Goal: Task Accomplishment & Management: Use online tool/utility

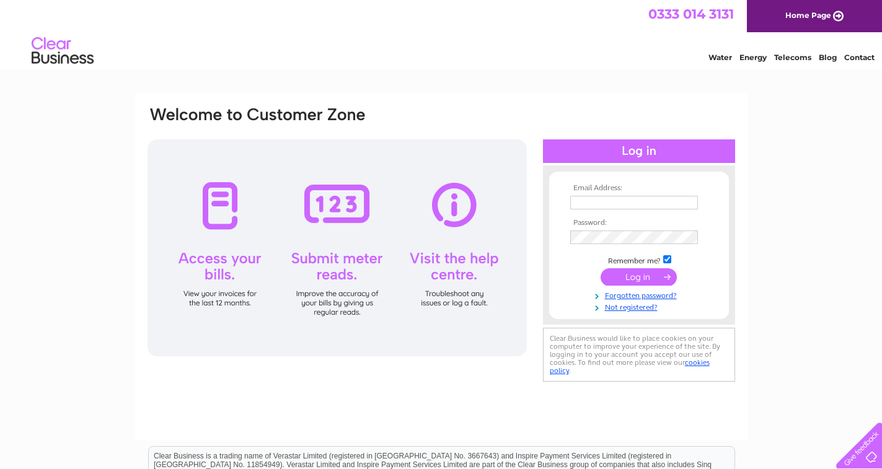
type input "steve@gatestogrates.co.uk"
click at [626, 278] on input "submit" at bounding box center [639, 277] width 76 height 17
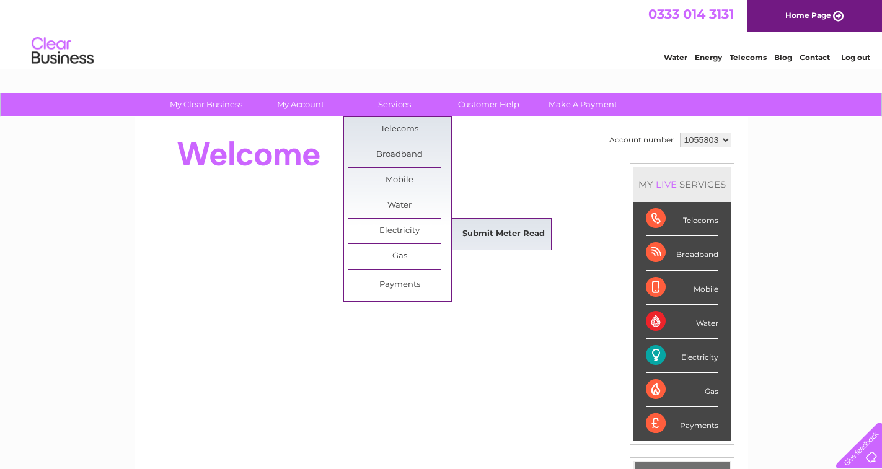
click at [463, 231] on link "Submit Meter Read" at bounding box center [504, 234] width 102 height 25
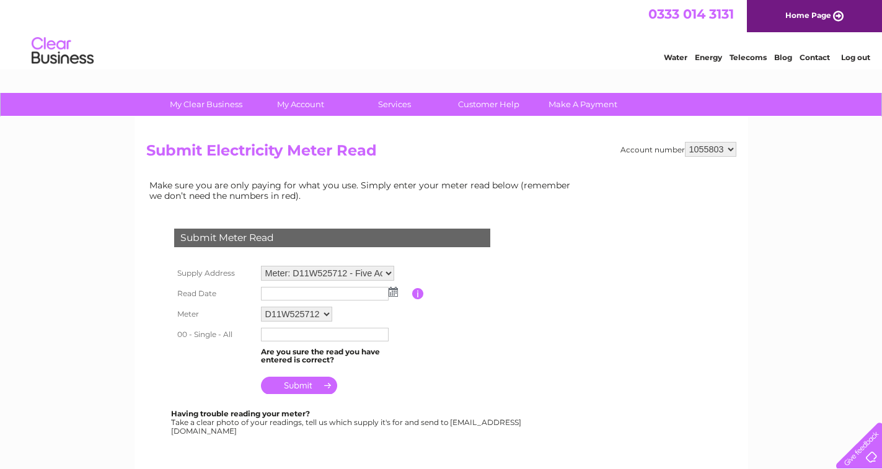
click at [392, 293] on img at bounding box center [393, 292] width 9 height 10
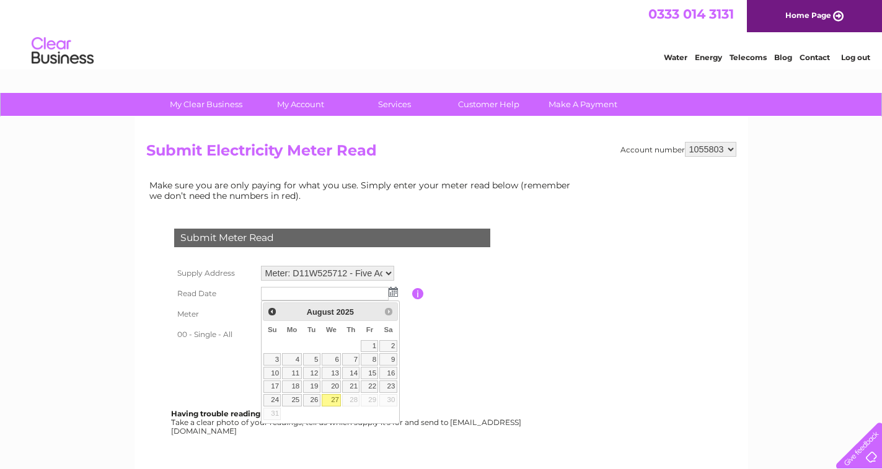
click at [334, 399] on link "27" at bounding box center [332, 400] width 20 height 12
type input "2025/08/27"
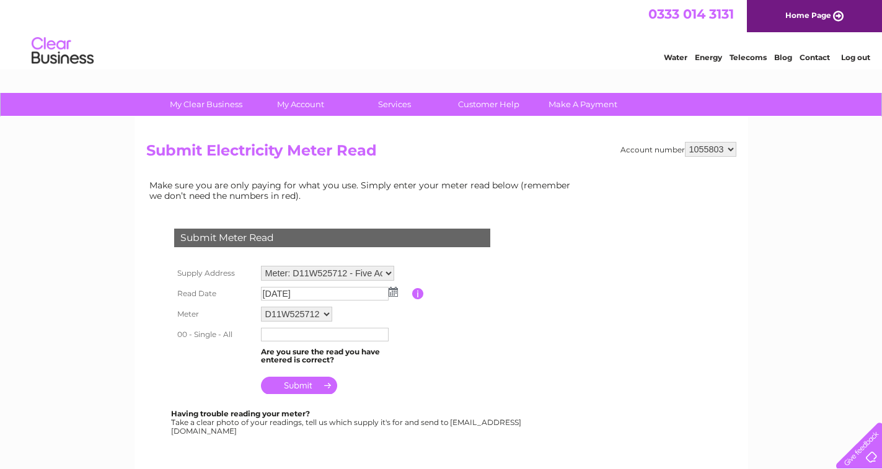
click at [288, 336] on input "text" at bounding box center [325, 335] width 128 height 14
type input "42729"
click at [297, 386] on input "submit" at bounding box center [299, 385] width 76 height 17
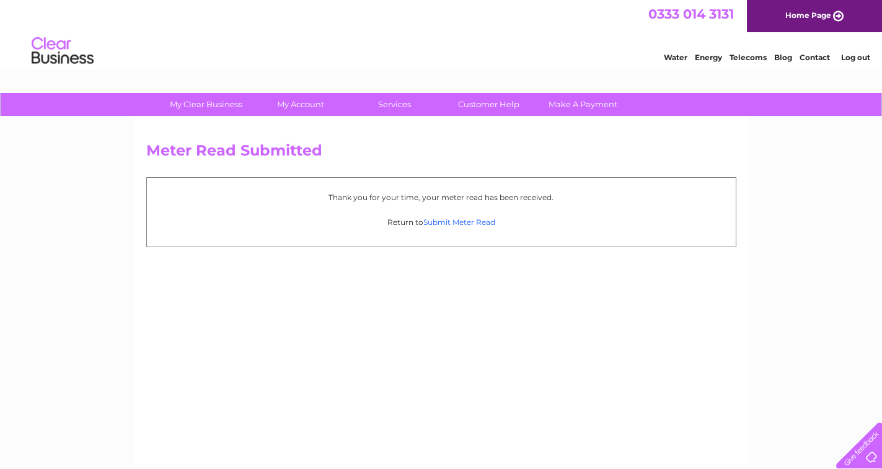
click at [459, 224] on link "Submit Meter Read" at bounding box center [460, 222] width 72 height 9
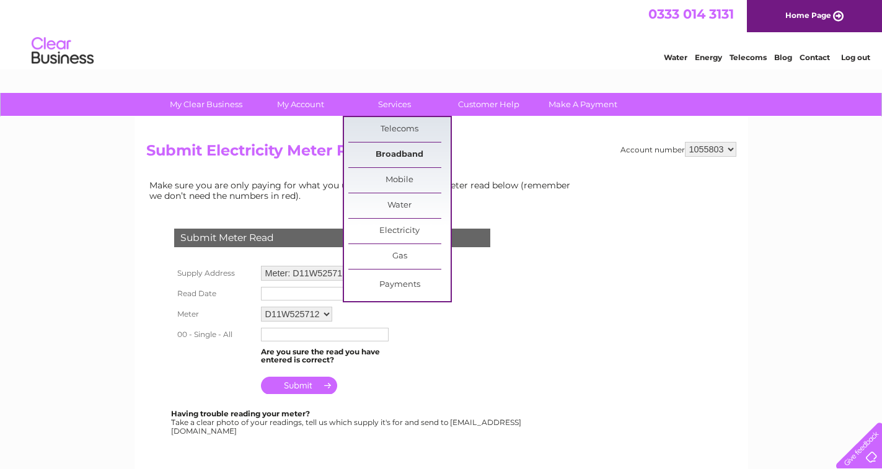
click at [388, 148] on link "Broadband" at bounding box center [399, 155] width 102 height 25
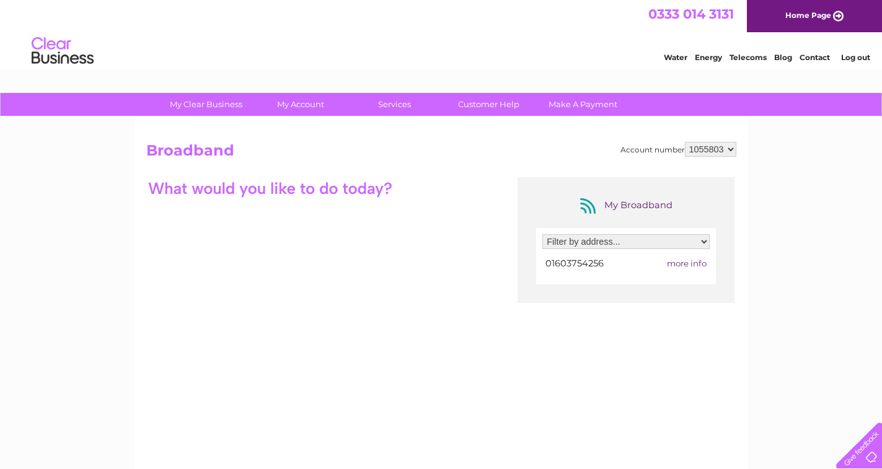
click at [853, 58] on link "Log out" at bounding box center [855, 57] width 29 height 9
